Goal: Navigation & Orientation: Go to known website

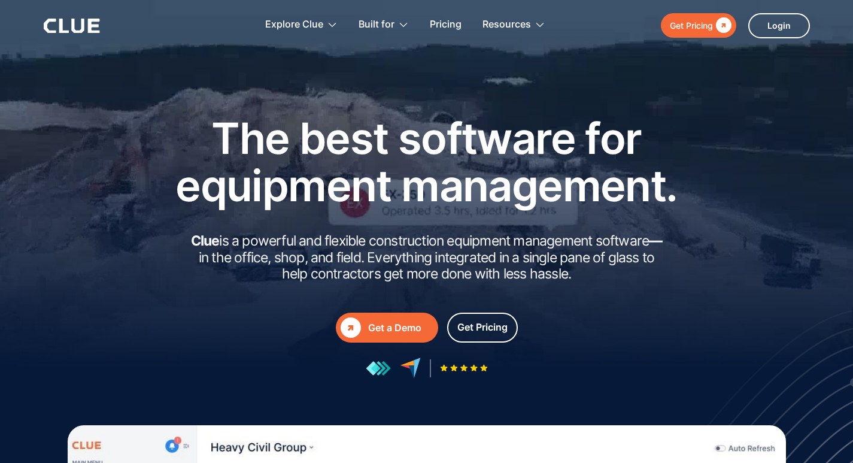
drag, startPoint x: 861, startPoint y: 1, endPoint x: 529, endPoint y: 68, distance: 338.6
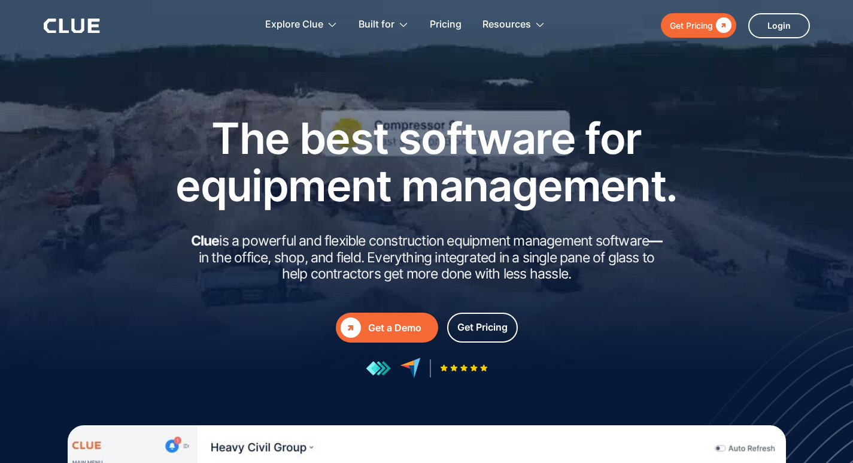
click at [529, 68] on div at bounding box center [426, 251] width 853 height 503
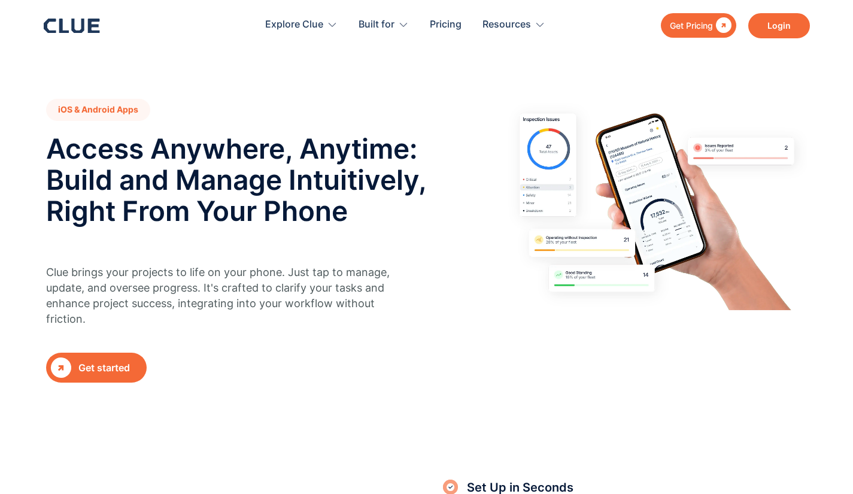
click at [784, 28] on link "Login" at bounding box center [780, 25] width 62 height 25
